Goal: Task Accomplishment & Management: Use online tool/utility

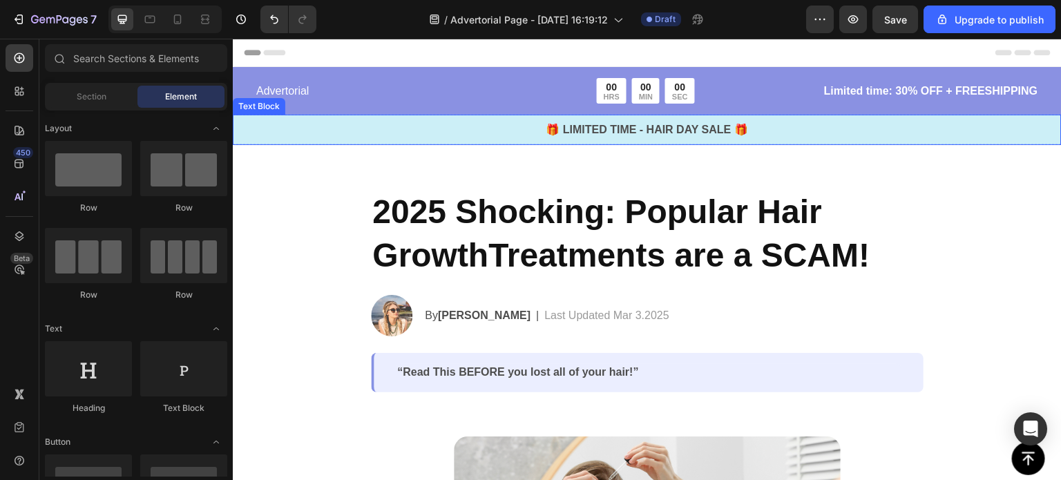
click at [601, 125] on p "🎁 LIMITED TIME - HAIR DAY SALE 🎁" at bounding box center [647, 130] width 827 height 17
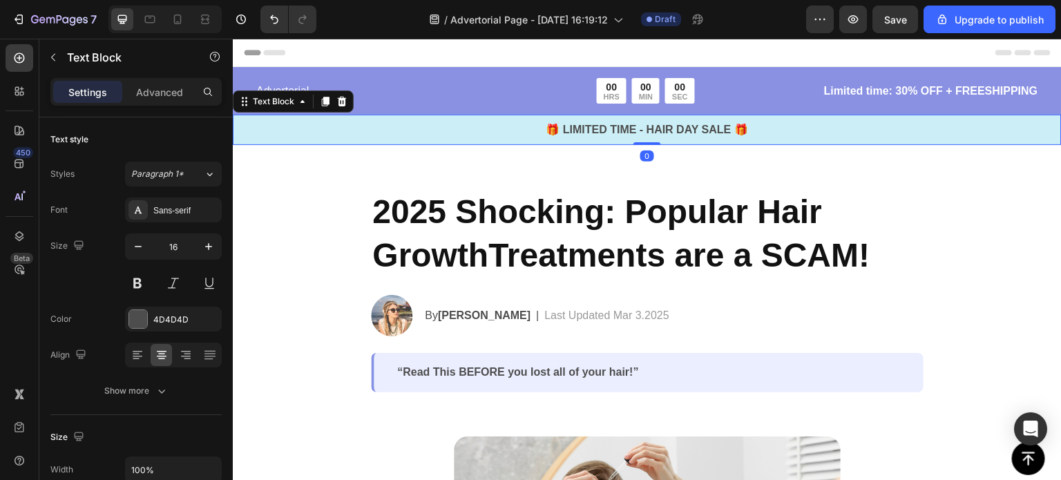
click at [602, 131] on p "🎁 LIMITED TIME - HAIR DAY SALE 🎁" at bounding box center [647, 130] width 827 height 17
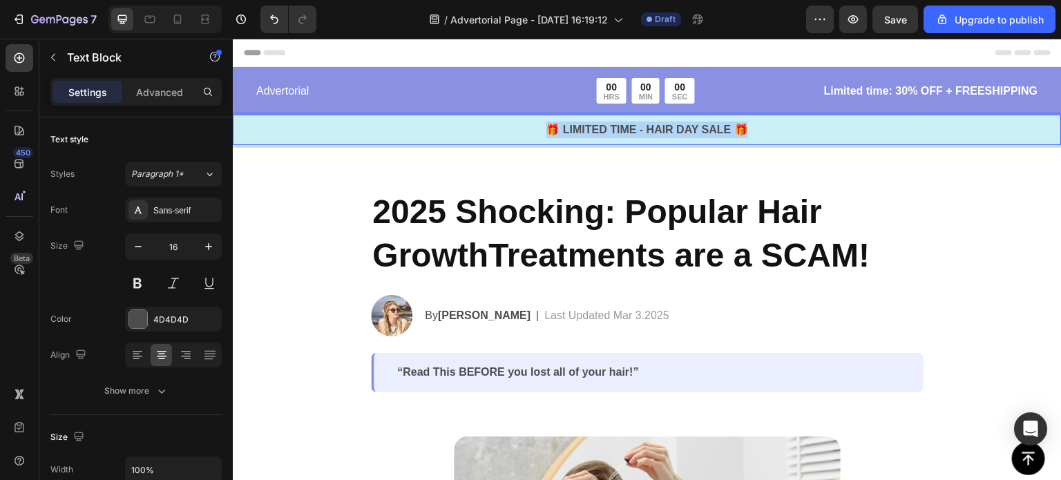
click at [602, 131] on p "🎁 LIMITED TIME - HAIR DAY SALE 🎁" at bounding box center [647, 130] width 827 height 17
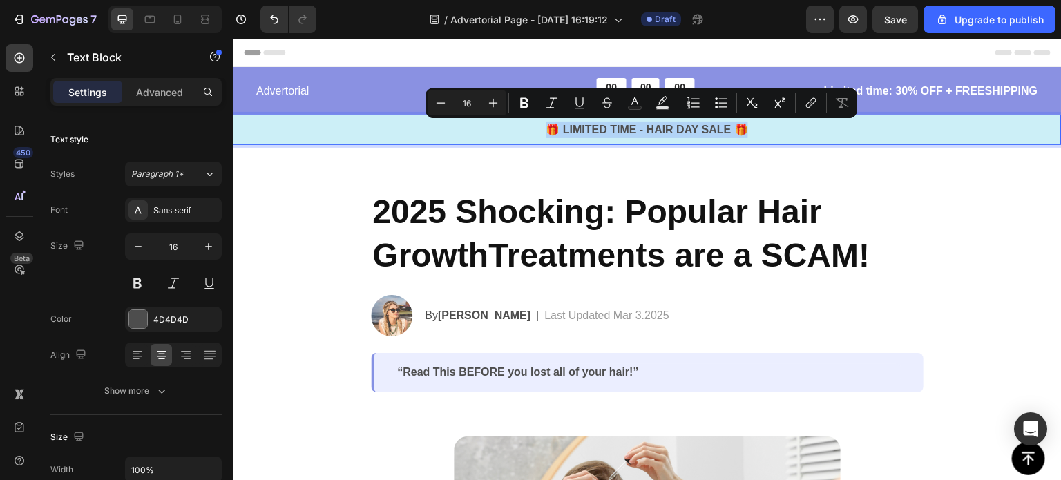
click at [599, 131] on p "🎁 LIMITED TIME - HAIR DAY SALE 🎁" at bounding box center [647, 130] width 827 height 17
drag, startPoint x: 559, startPoint y: 127, endPoint x: 726, endPoint y: 133, distance: 166.7
click at [726, 133] on p "🎁 LIMITED TIME - HAIR DAY SALE 🎁" at bounding box center [647, 130] width 827 height 17
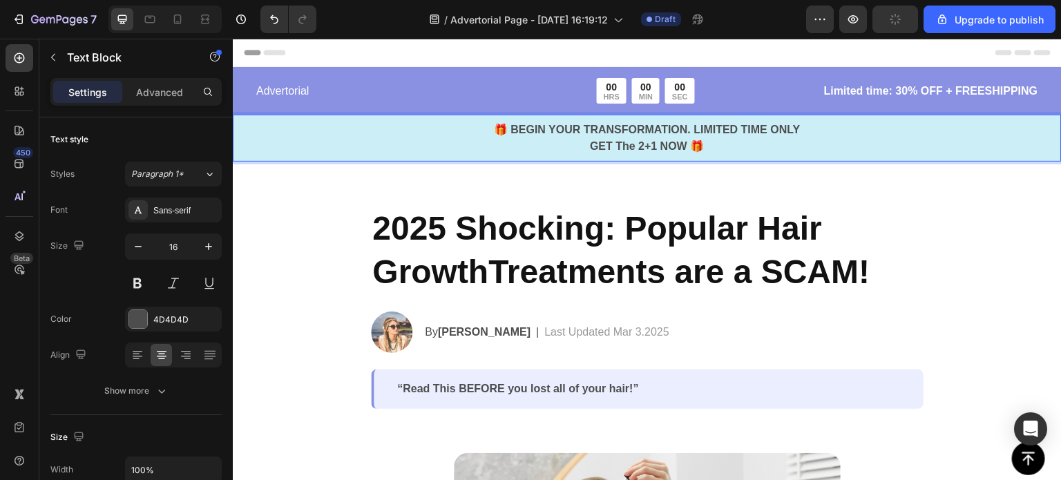
click at [703, 146] on p "🎁 BEGIN YOUR TRANSFORMATION. LIMITED TIME ONLY GET The 2+1 NOW 🎁" at bounding box center [647, 138] width 827 height 33
click at [504, 129] on p "🎁 BEGIN YOUR TRANSFORMATION. LIMITED TIME ONLY GET The 2+1 NOW" at bounding box center [647, 138] width 827 height 33
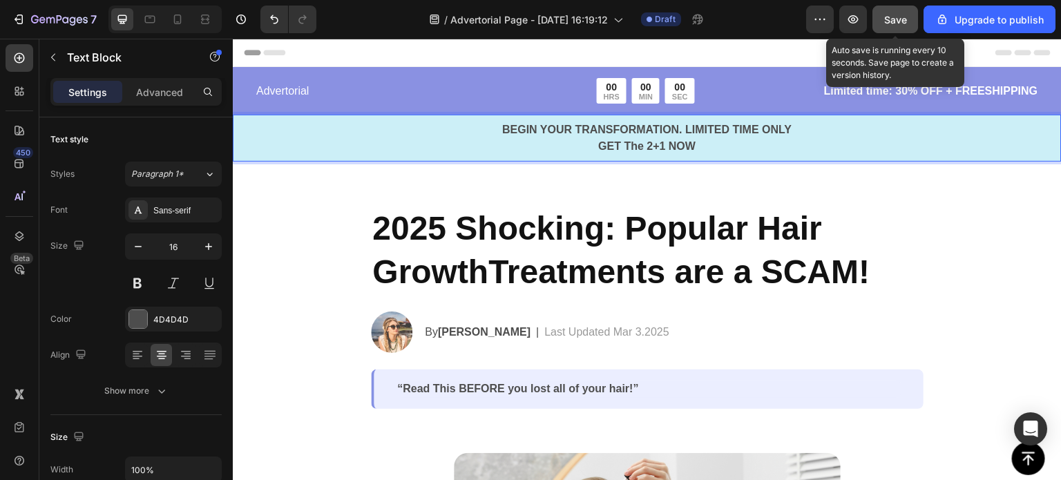
click at [889, 20] on span "Save" at bounding box center [896, 20] width 23 height 12
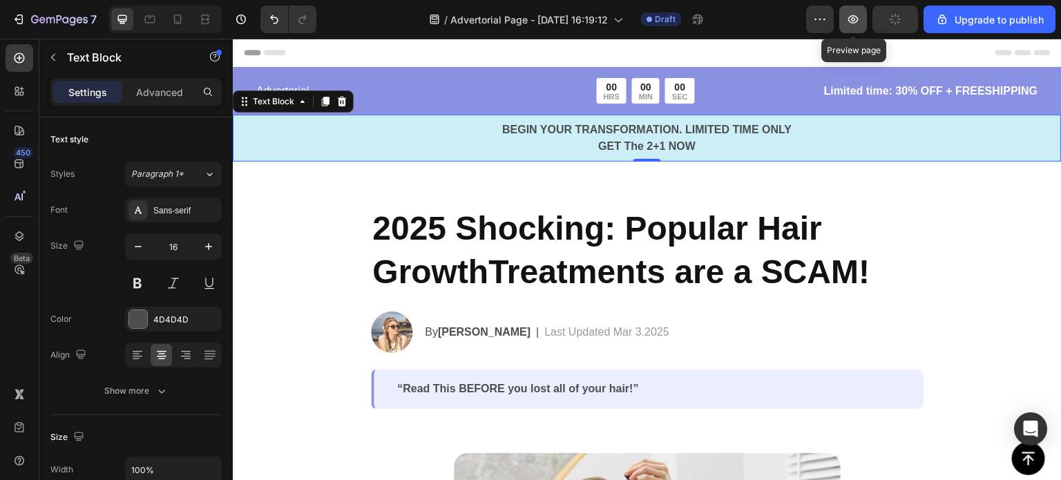
click at [864, 23] on button "button" at bounding box center [854, 20] width 28 height 28
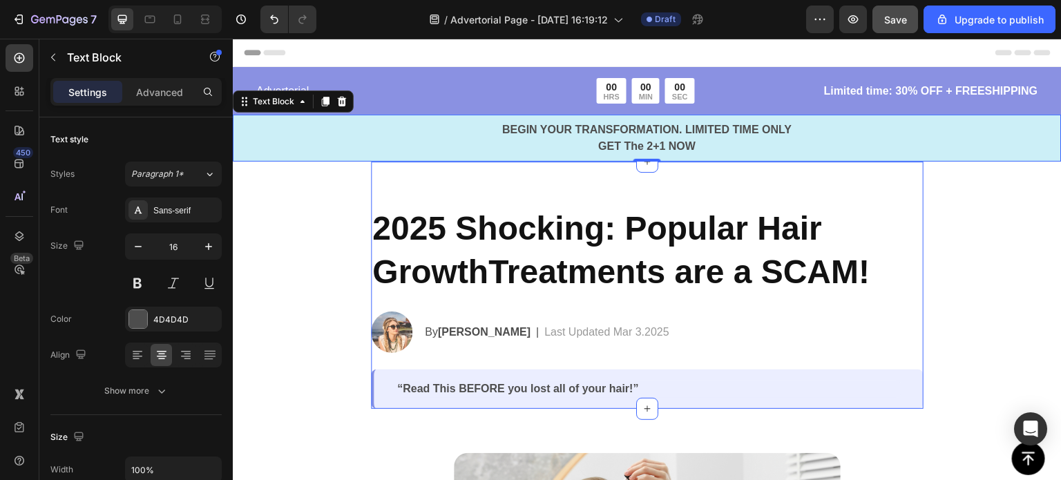
click at [910, 190] on div "2025 Shocking: Popular Hair GrowthTreatments are a SCAM! Heading Image By [PERS…" at bounding box center [647, 285] width 553 height 247
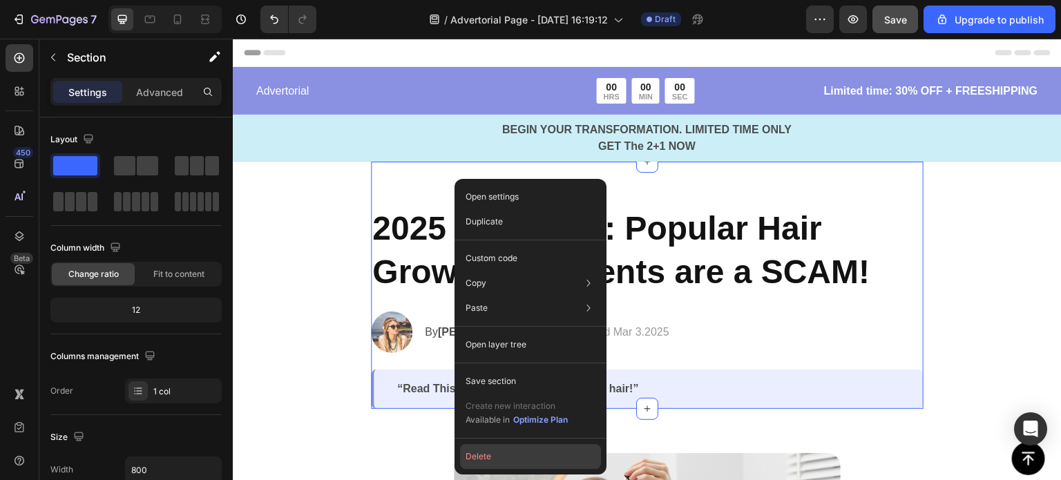
click at [493, 455] on button "Delete" at bounding box center [530, 456] width 141 height 25
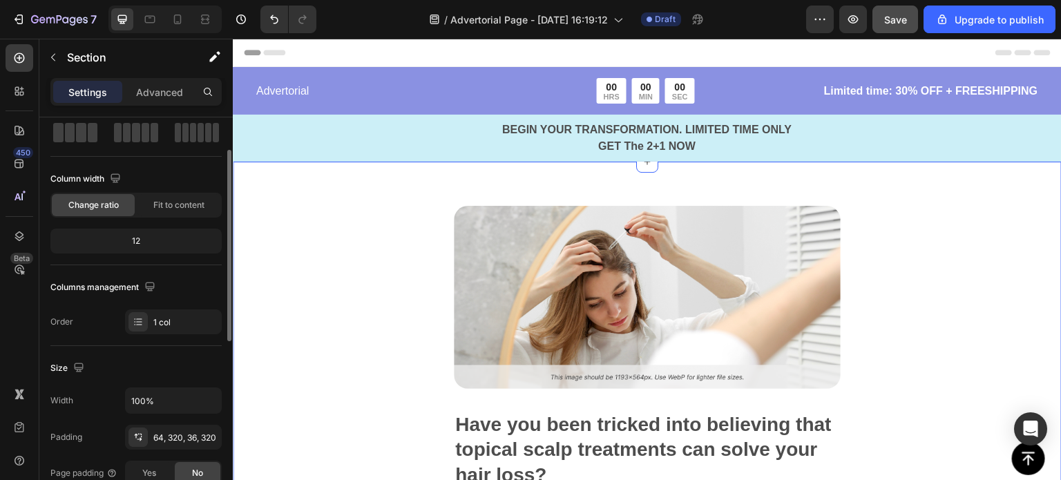
scroll to position [138, 0]
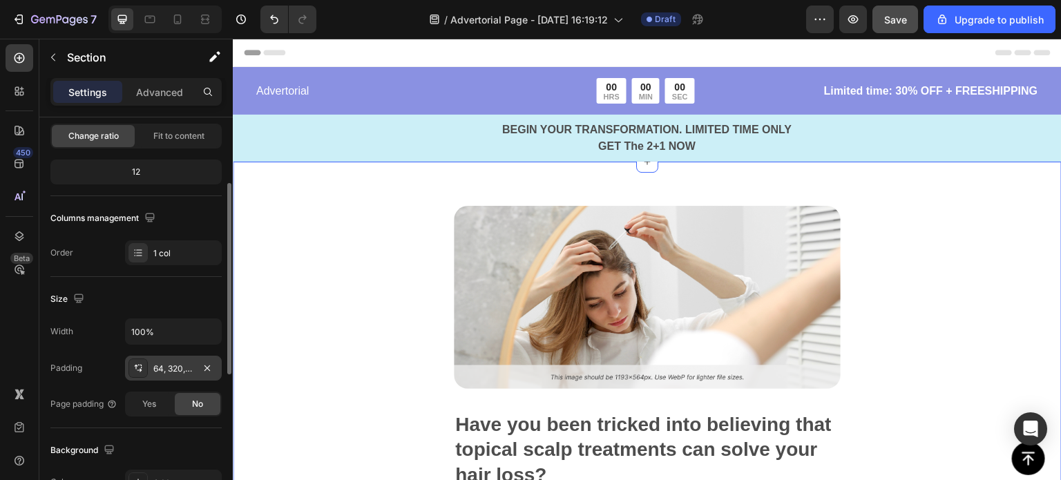
click at [135, 365] on icon at bounding box center [136, 367] width 3 height 5
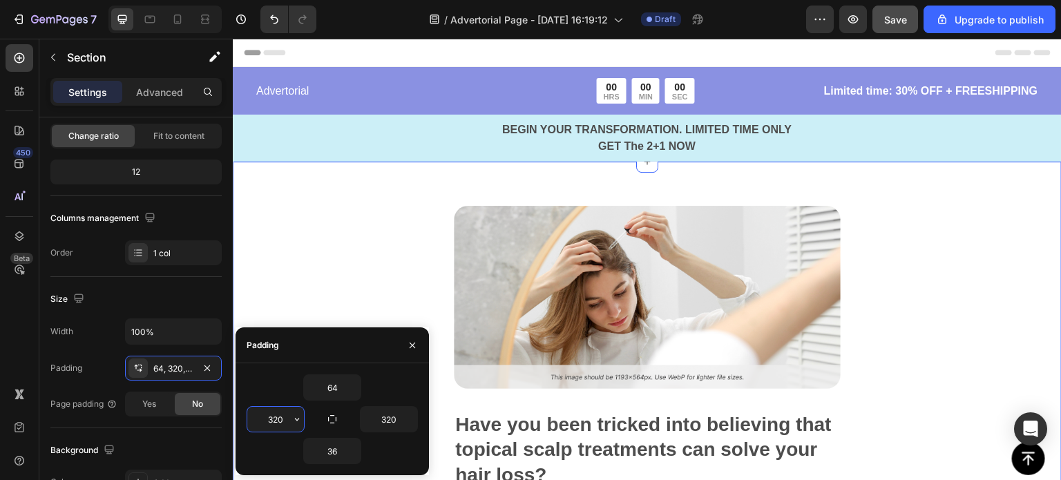
click at [283, 418] on input "320" at bounding box center [275, 419] width 57 height 25
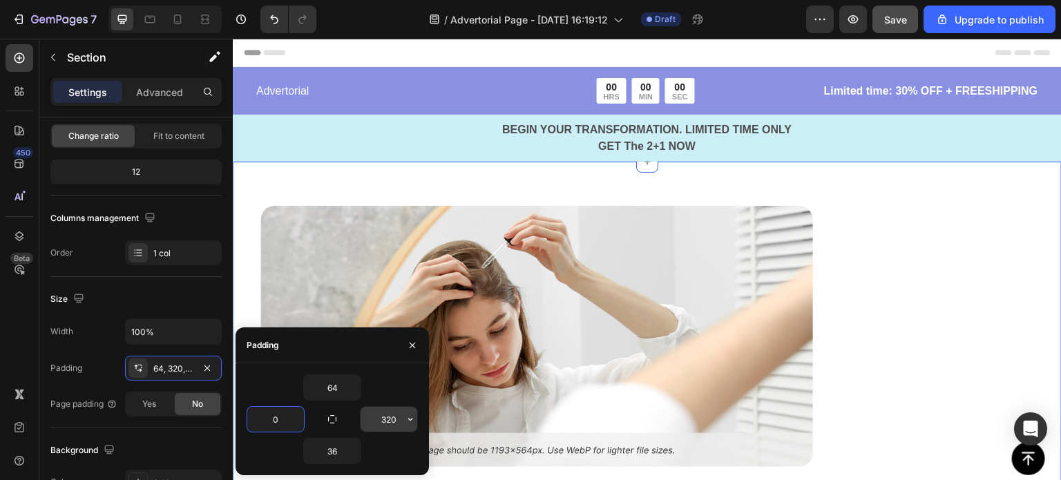
type input "0"
click at [393, 417] on input "320" at bounding box center [389, 419] width 57 height 25
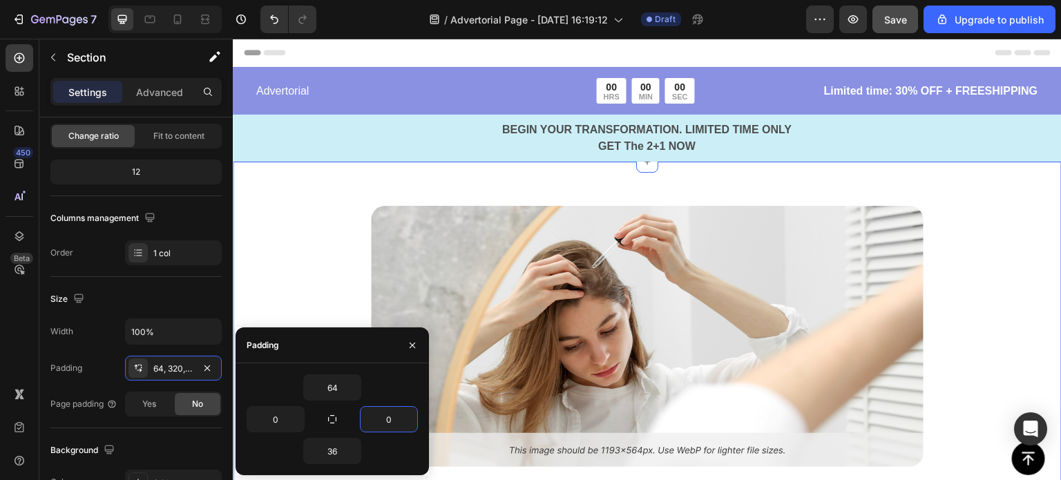
type input "0"
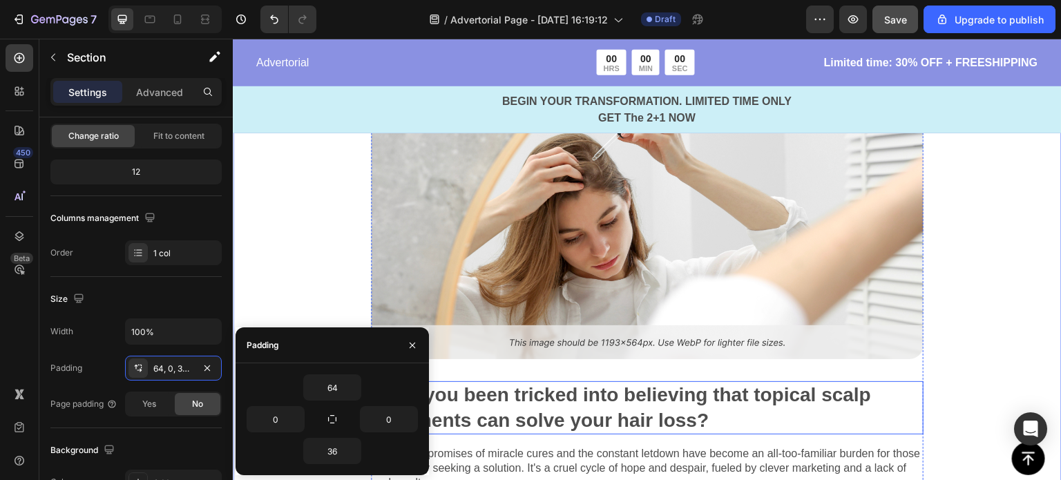
scroll to position [207, 0]
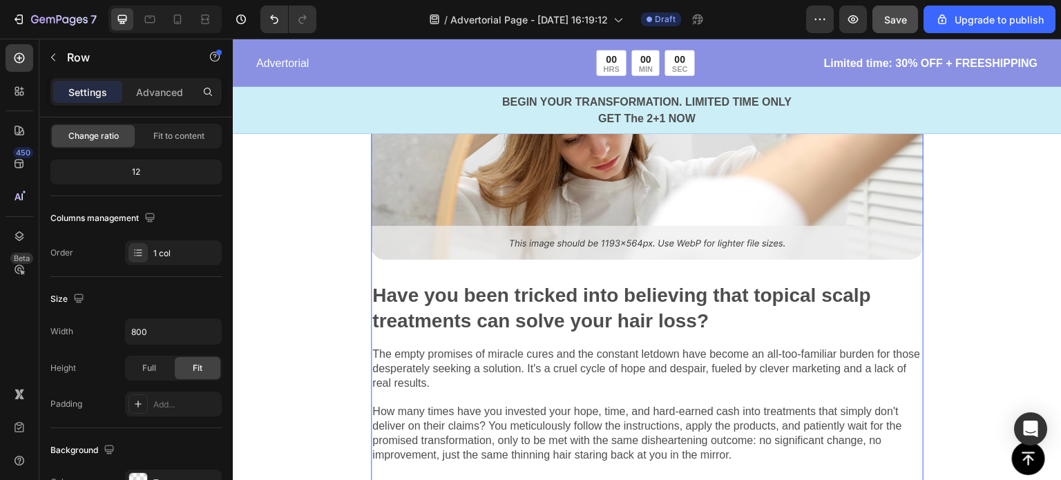
click at [901, 274] on div "Image Have you been tricked into believing that topical scalp treatments can so…" at bounding box center [647, 299] width 553 height 600
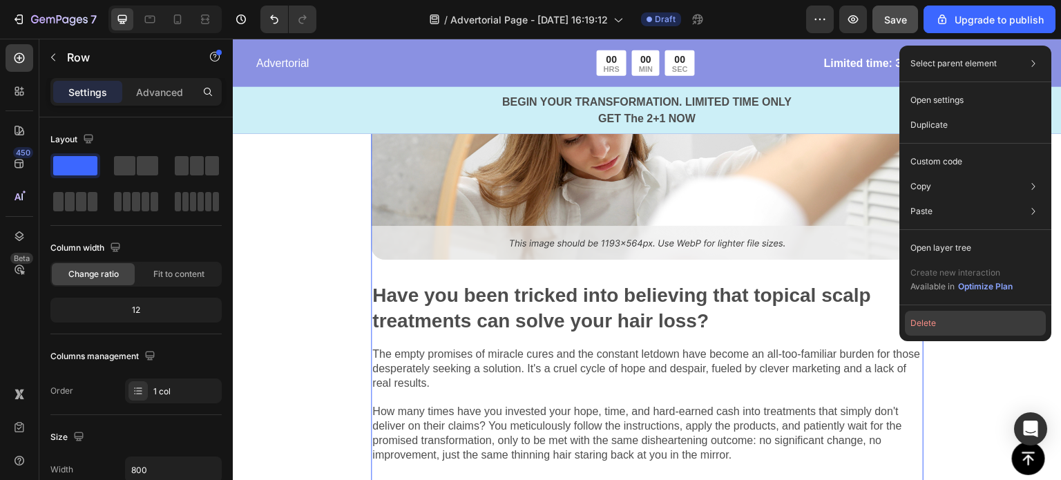
click at [933, 321] on button "Delete" at bounding box center [975, 323] width 141 height 25
